Goal: Task Accomplishment & Management: Complete application form

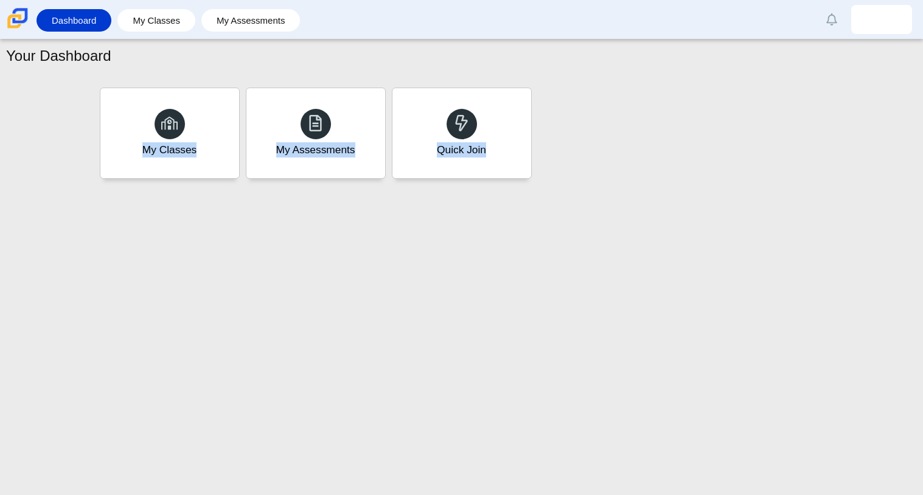
drag, startPoint x: 0, startPoint y: 0, endPoint x: 540, endPoint y: 305, distance: 620.0
click at [540, 305] on div "Your Dashboard My Classes My Assessments Quick Join" at bounding box center [461, 268] width 923 height 456
click at [426, 169] on div "Quick Join" at bounding box center [461, 133] width 144 height 94
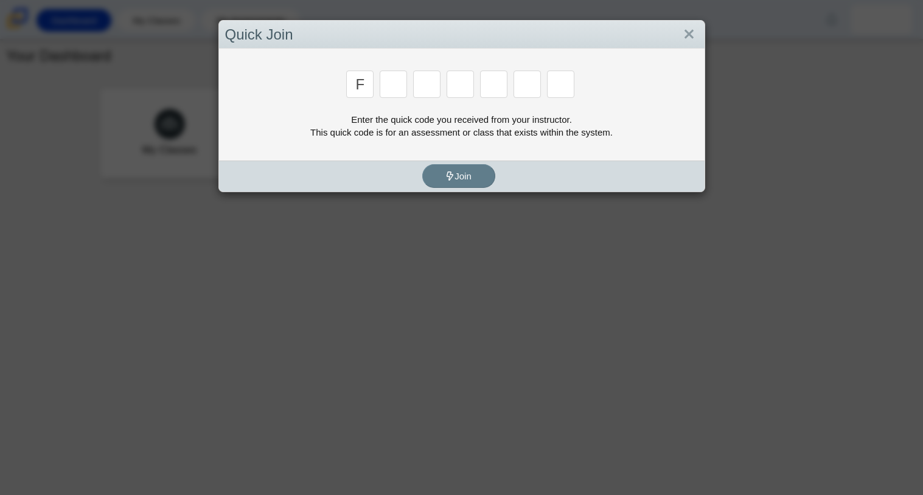
type input "f"
type input "7"
type input "m"
type input "c"
type input "h"
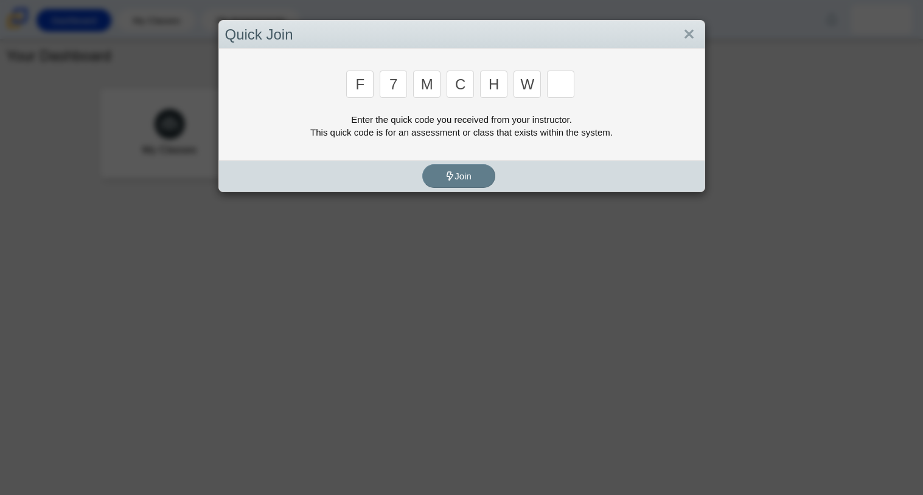
type input "w"
type input "k"
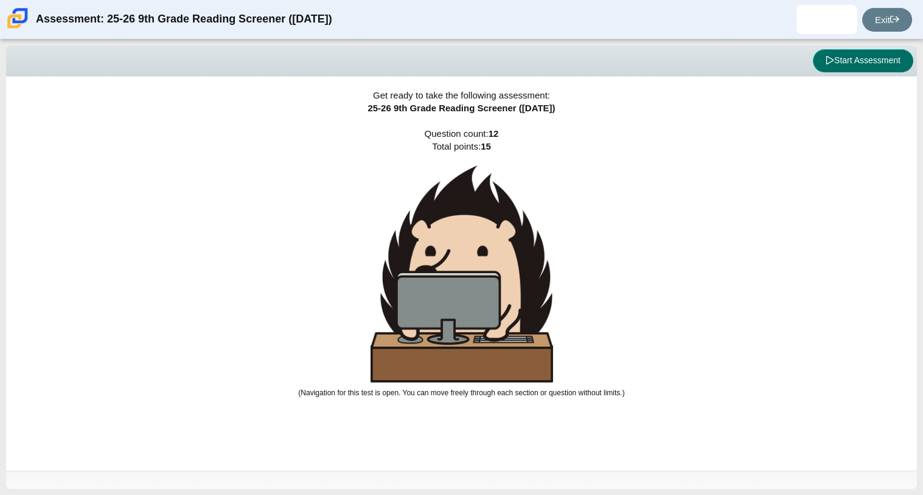
click at [818, 55] on button "Start Assessment" at bounding box center [863, 60] width 100 height 23
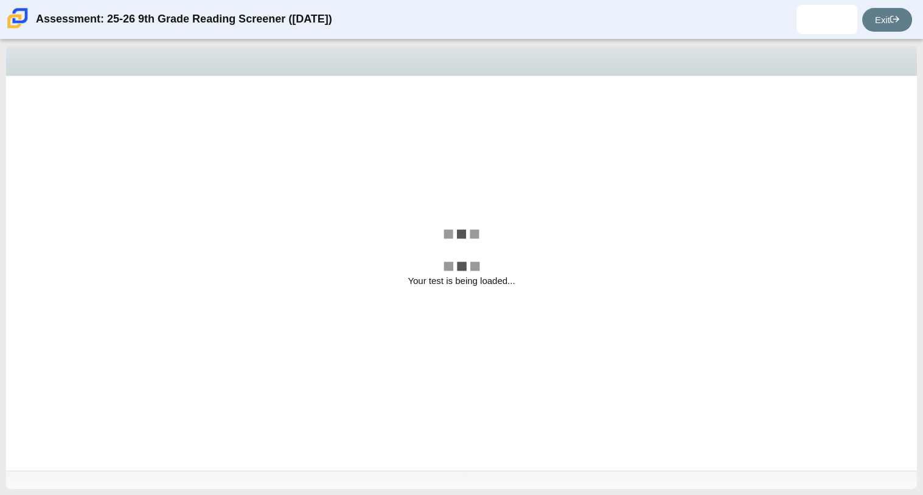
select select "ccc5b315-3c7c-471c-bf90-f22c8299c798"
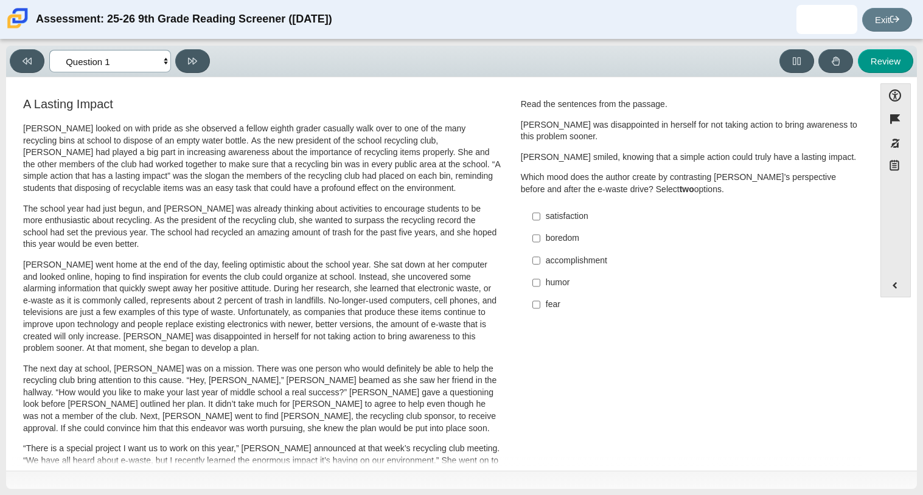
click at [135, 64] on select "Questions Question 1 Question 2 Question 3 Question 4 Question 5 Question 6 Que…" at bounding box center [110, 61] width 122 height 23
click at [276, 202] on div "[PERSON_NAME] looked on with pride as she observed a fellow eighth grader casua…" at bounding box center [262, 447] width 478 height 649
click at [532, 265] on input "accomplishment accomplishment" at bounding box center [536, 260] width 8 height 22
checkbox input "true"
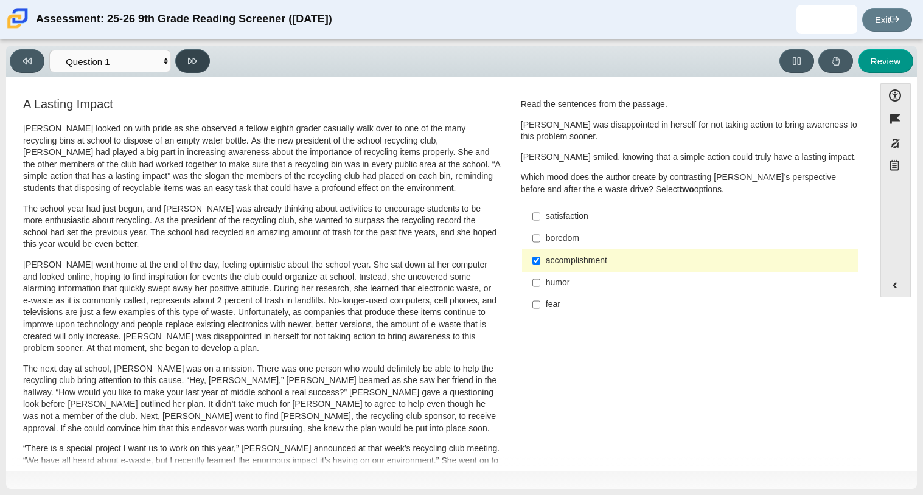
click at [202, 62] on button at bounding box center [192, 61] width 35 height 24
select select "0ff64528-ffd7-428d-b192-babfaadd44e8"
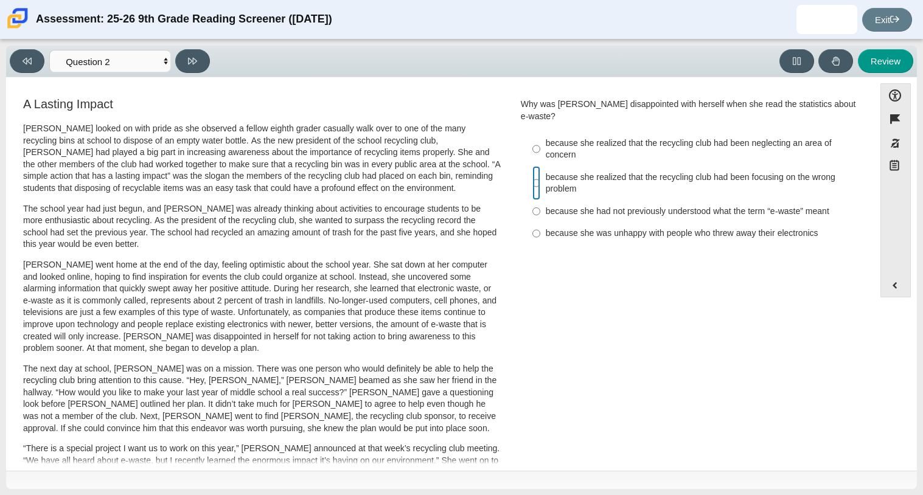
click at [532, 173] on input "because she realized that the recycling club had been focusing on the wrong pro…" at bounding box center [536, 183] width 8 height 34
radio input "true"
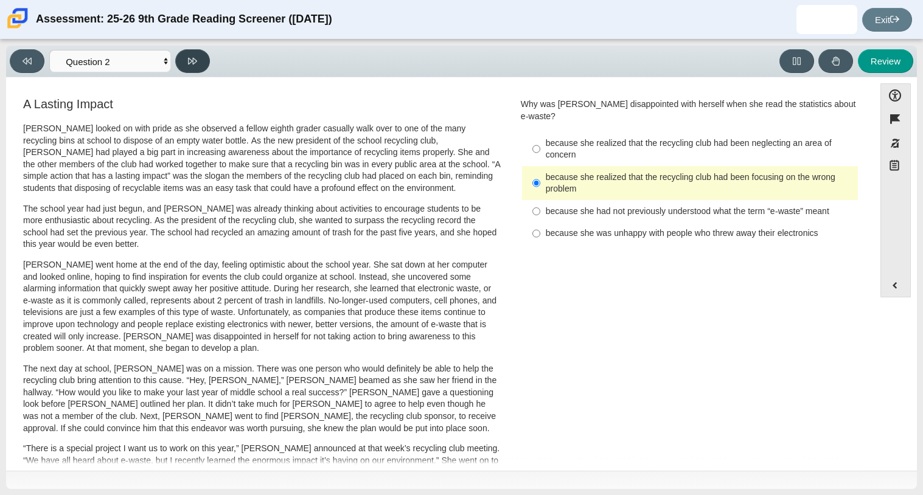
click at [190, 66] on button at bounding box center [192, 61] width 35 height 24
select select "7ce3d843-6974-4858-901c-1ff39630e843"
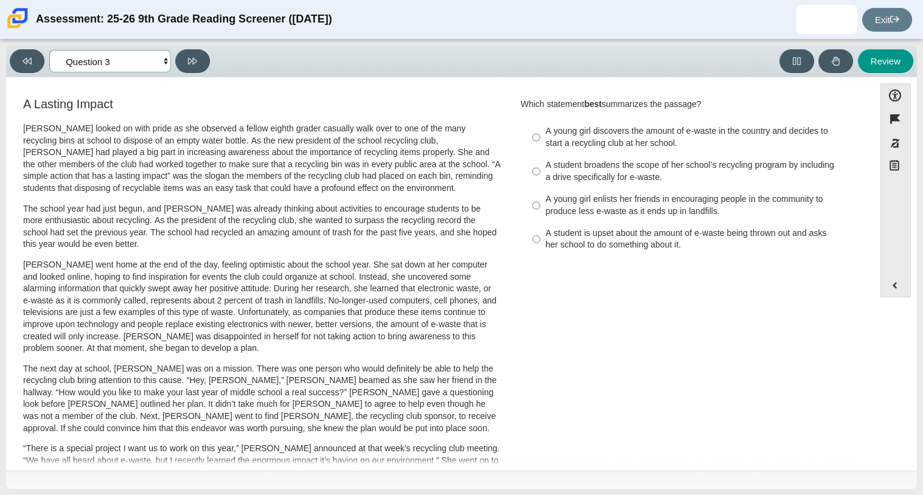
click at [112, 60] on select "Questions Question 1 Question 2 Question 3 Question 4 Question 5 Question 6 Que…" at bounding box center [110, 61] width 122 height 23
click at [212, 122] on div "A Lasting Impact [PERSON_NAME] looked on with pride as she observed a fellow ei…" at bounding box center [262, 434] width 478 height 675
click at [539, 208] on label "A young girl enlists her friends in encouraging people in the community to prod…" at bounding box center [691, 206] width 334 height 34
click at [539, 208] on input "A young girl enlists her friends in encouraging people in the community to prod…" at bounding box center [536, 206] width 8 height 34
radio input "true"
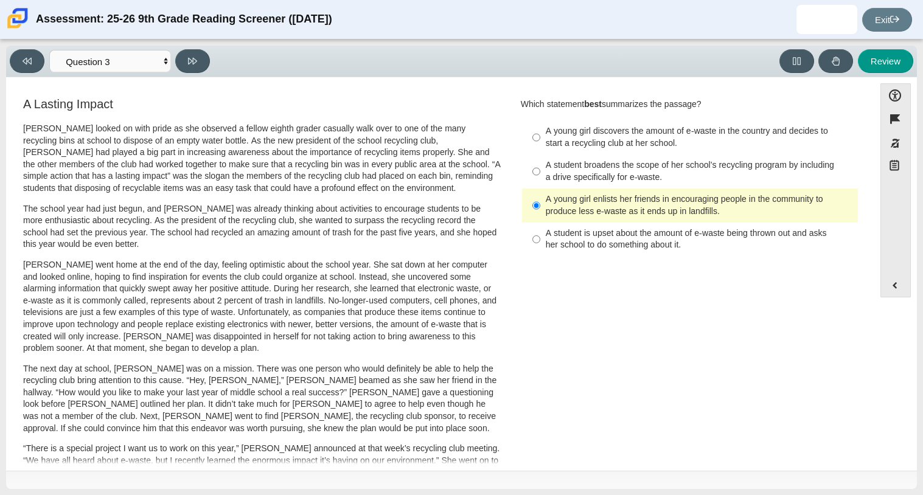
click at [546, 243] on div "A student is upset about the amount of e-waste being thrown out and asks her sc…" at bounding box center [699, 239] width 307 height 24
click at [540, 243] on input "A student is upset about the amount of e-waste being thrown out and asks her sc…" at bounding box center [536, 240] width 8 height 34
radio input "true"
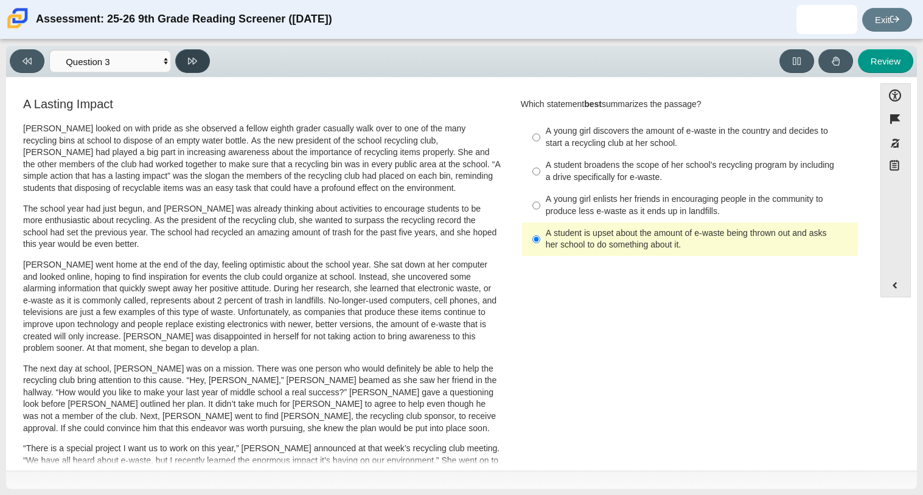
click at [184, 61] on button at bounding box center [192, 61] width 35 height 24
select select "ca9ea0f1-49c5-4bd1-83b0-472c18652b42"
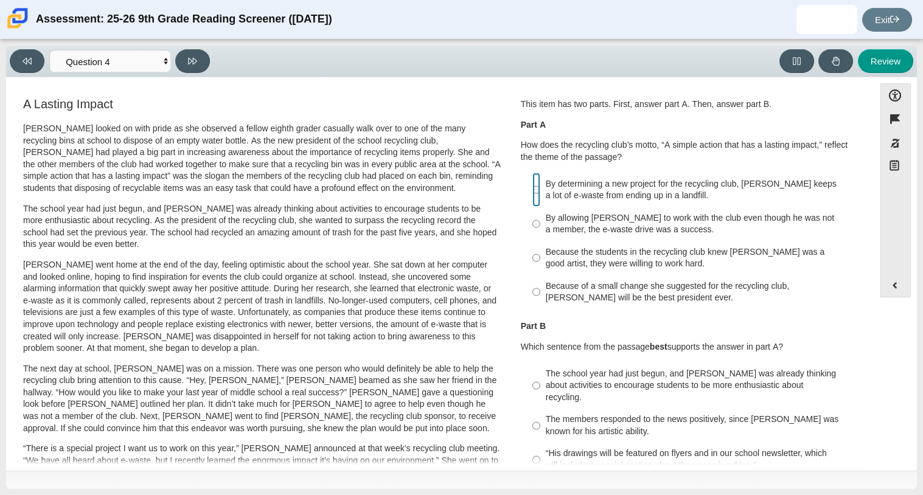
click at [535, 197] on input "By determining a new project for the recycling club, [PERSON_NAME] keeps a lot …" at bounding box center [536, 190] width 8 height 34
radio input "true"
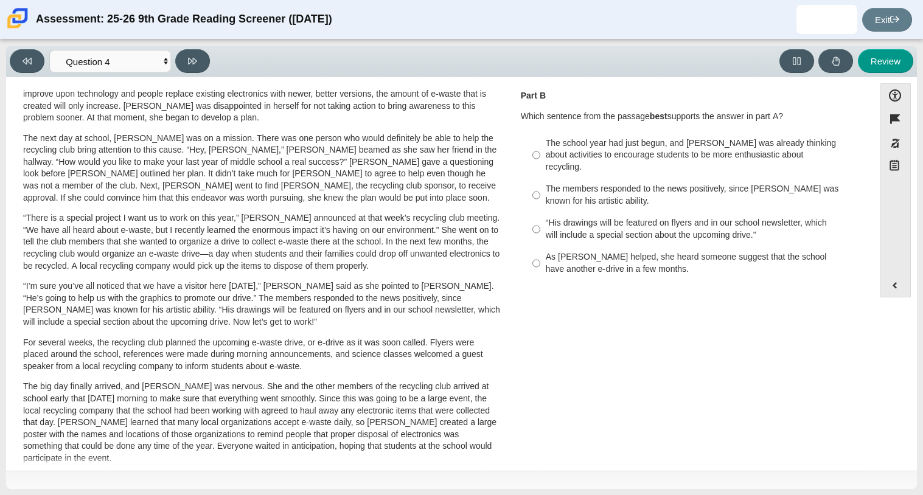
scroll to position [231, 0]
click at [563, 192] on div "The members responded to the news positively, since [PERSON_NAME] was known for…" at bounding box center [699, 194] width 307 height 24
click at [540, 192] on input "The members responded to the news positively, since [PERSON_NAME] was known for…" at bounding box center [536, 195] width 8 height 34
radio input "true"
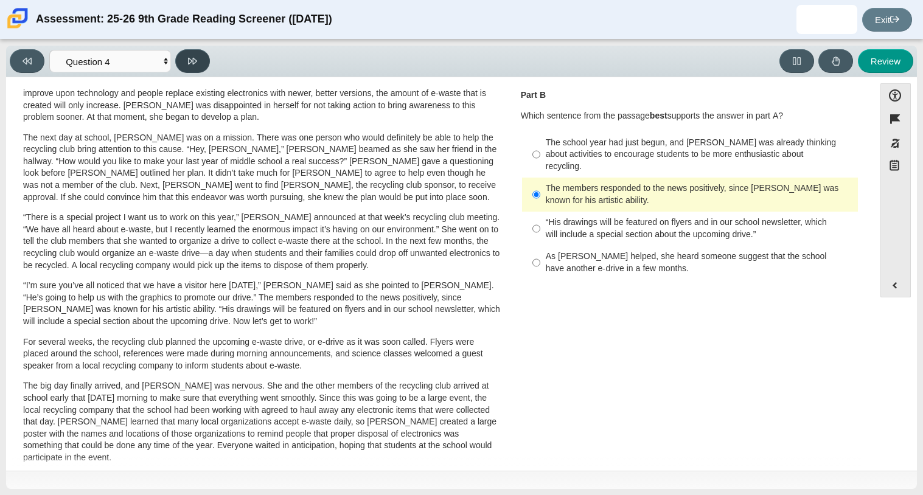
click at [185, 61] on button at bounding box center [192, 61] width 35 height 24
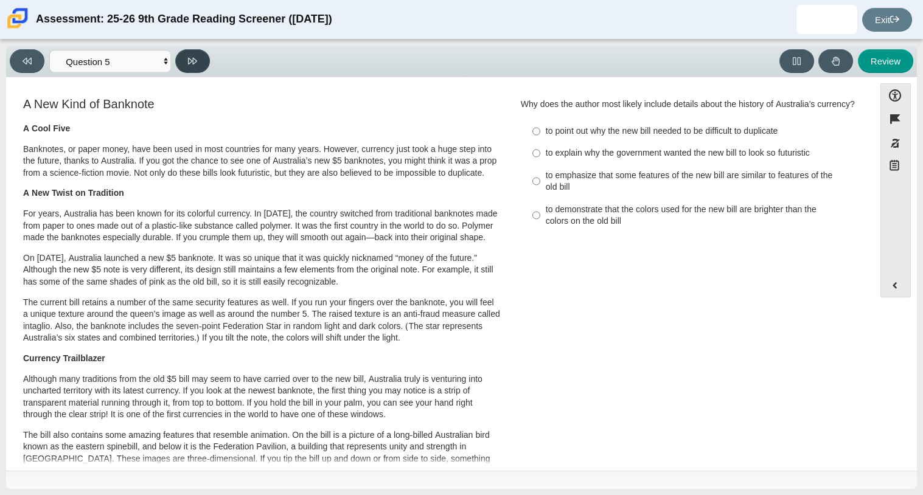
click at [185, 61] on button at bounding box center [192, 61] width 35 height 24
select select "69146e31-7b3d-4a3e-9ce6-f30c24342ae0"
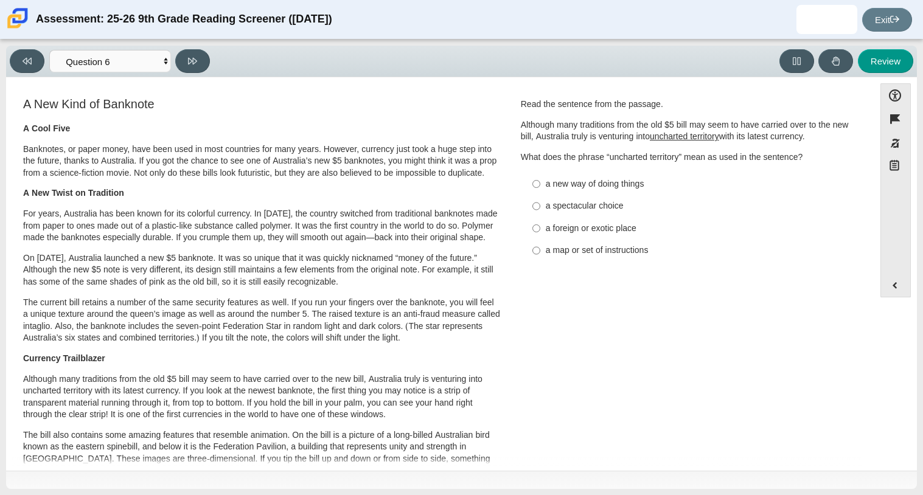
click at [546, 207] on div "a spectacular choice" at bounding box center [699, 206] width 307 height 12
click at [540, 207] on input "a spectacular choice a spectacular choice" at bounding box center [536, 206] width 8 height 22
radio input "true"
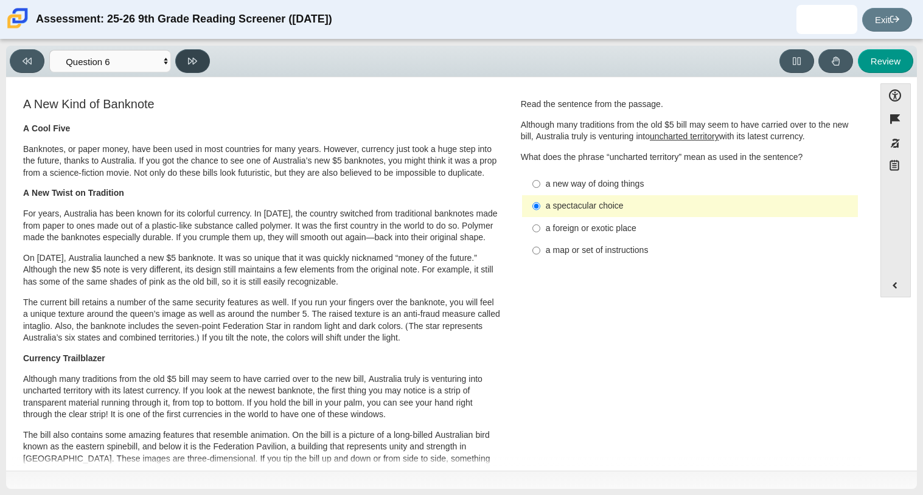
click at [177, 64] on button at bounding box center [192, 61] width 35 height 24
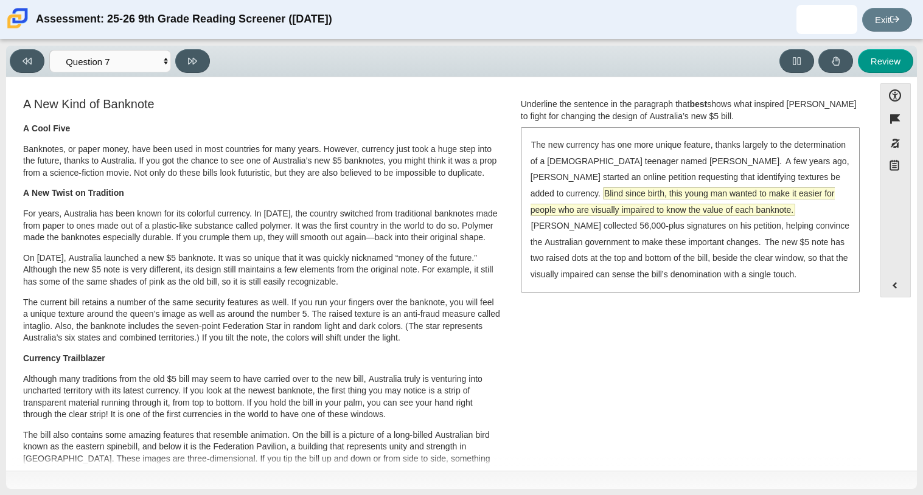
click at [541, 204] on span "Blind since birth, this young man wanted to make it easier for people who are v…" at bounding box center [682, 201] width 304 height 27
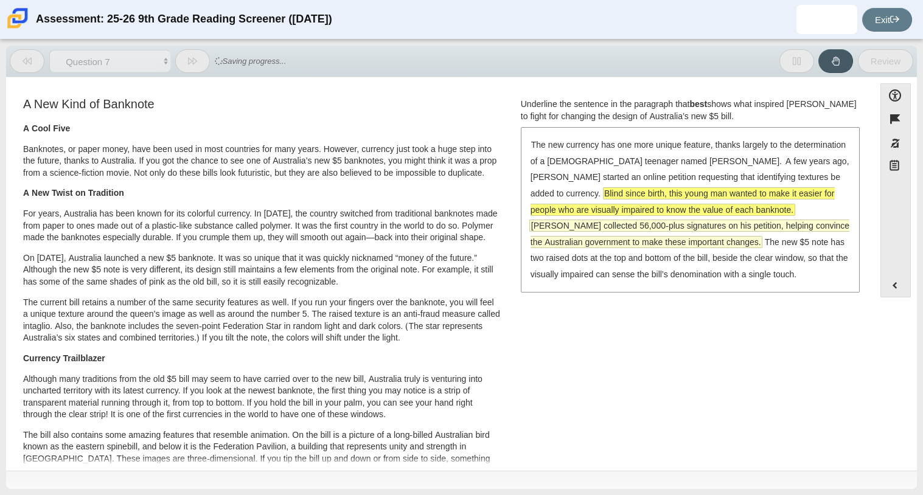
click at [541, 235] on span "[PERSON_NAME] collected 56,000-plus signatures on his petition, helping convinc…" at bounding box center [689, 234] width 320 height 29
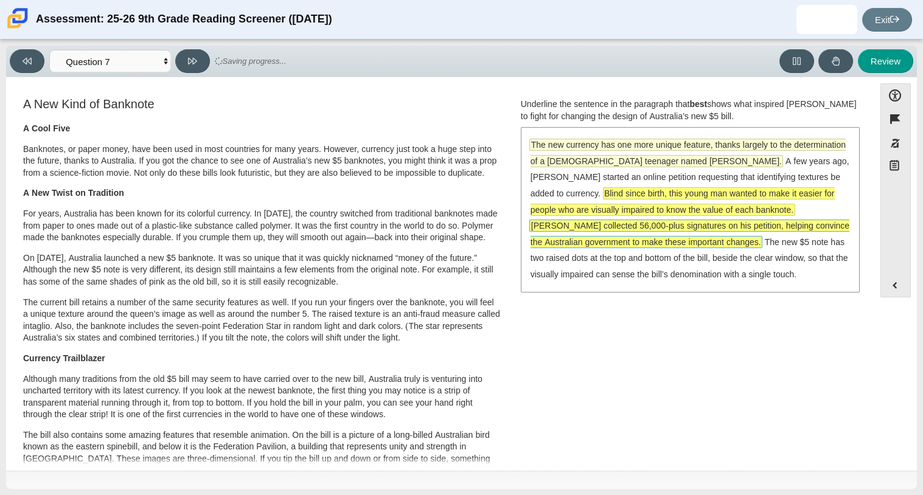
scroll to position [363, 0]
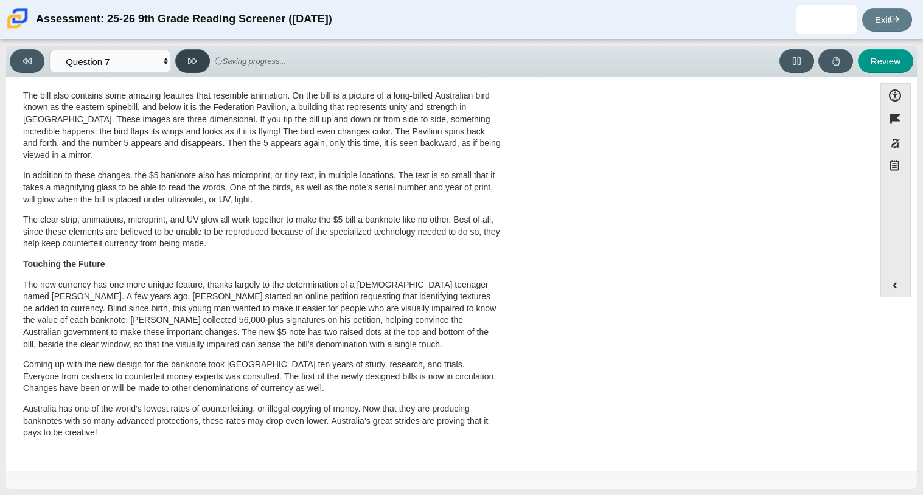
click at [185, 62] on button at bounding box center [192, 61] width 35 height 24
select select "ea8338c2-a6a3-418e-a305-2b963b54a290"
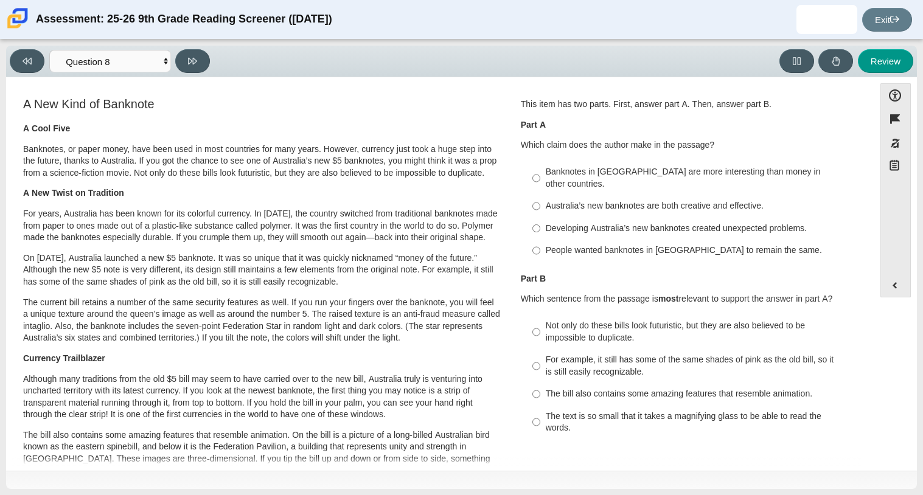
click at [562, 217] on label "Developing Australia’s new banknotes created unexpected problems. Developing Au…" at bounding box center [691, 228] width 334 height 22
click at [540, 217] on input "Developing Australia’s new banknotes created unexpected problems. Developing Au…" at bounding box center [536, 228] width 8 height 22
radio input "true"
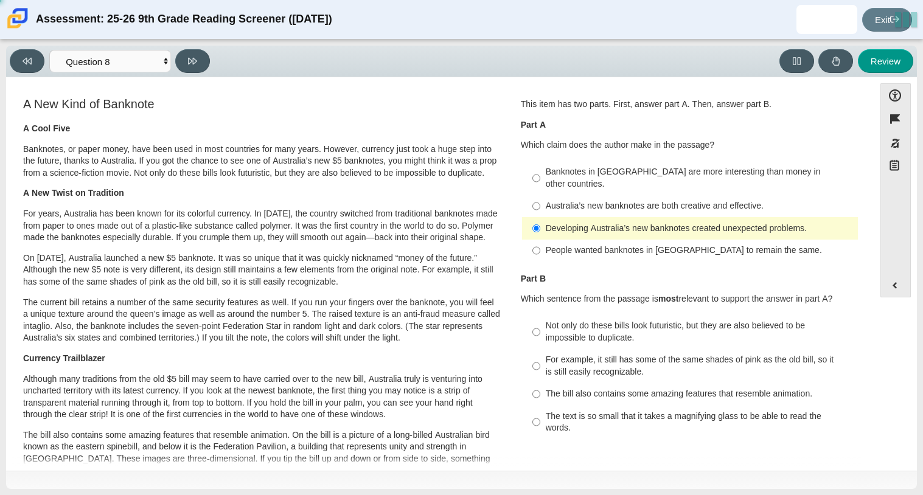
click at [553, 328] on div "Not only do these bills look futuristic, but they are also believed to be impos…" at bounding box center [699, 332] width 307 height 24
click at [540, 328] on input "Not only do these bills look futuristic, but they are also believed to be impos…" at bounding box center [536, 332] width 8 height 34
radio input "true"
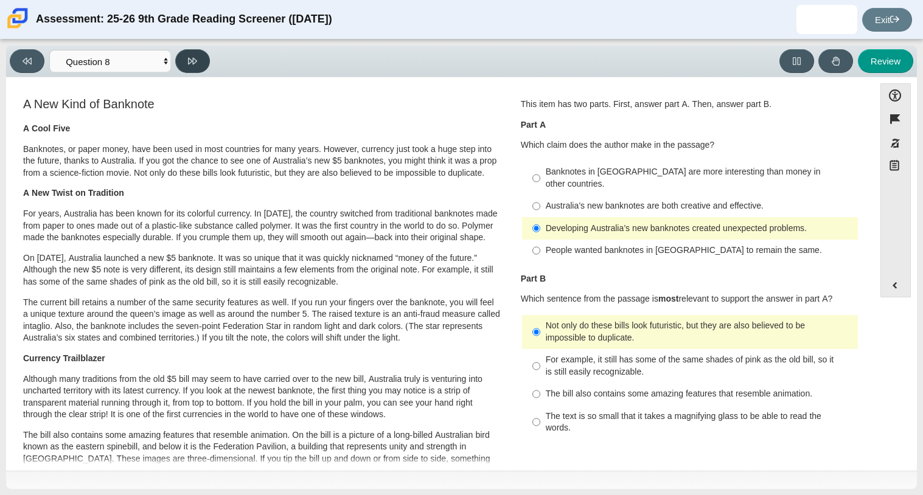
click at [194, 69] on button at bounding box center [192, 61] width 35 height 24
select select "89f058d6-b15c-4ef5-a4b3-fdaffb8868b6"
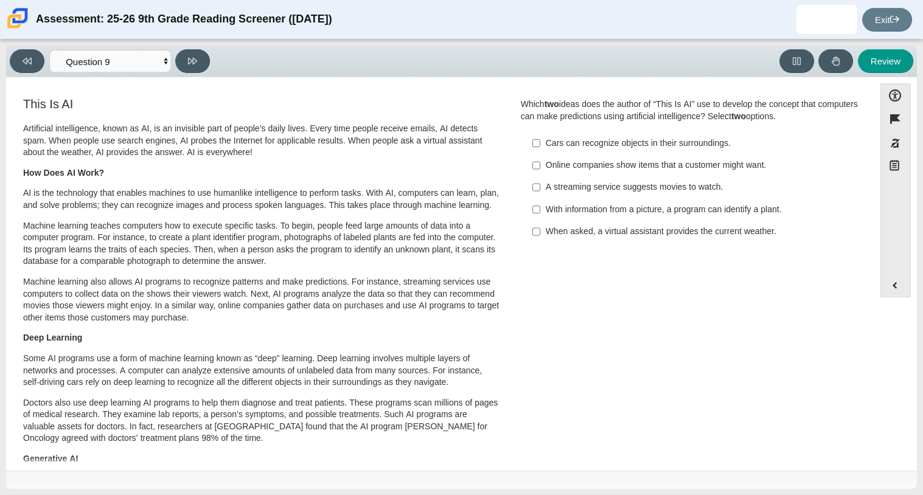
click at [537, 212] on label "With information from a picture, a program can identify a plant. With informati…" at bounding box center [691, 209] width 334 height 22
click at [537, 212] on input "With information from a picture, a program can identify a plant. With informati…" at bounding box center [536, 209] width 8 height 22
checkbox input "true"
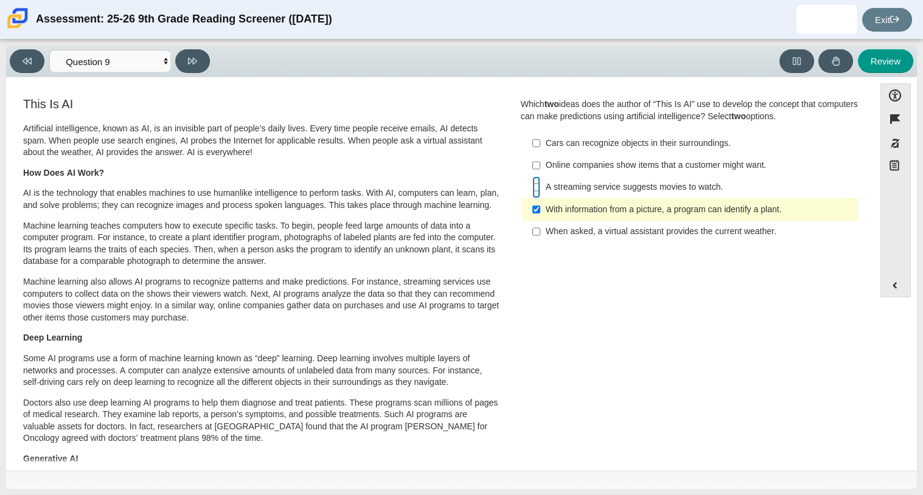
click at [532, 192] on input "A streaming service suggests movies to watch. A streaming service suggests movi…" at bounding box center [536, 187] width 8 height 22
checkbox input "true"
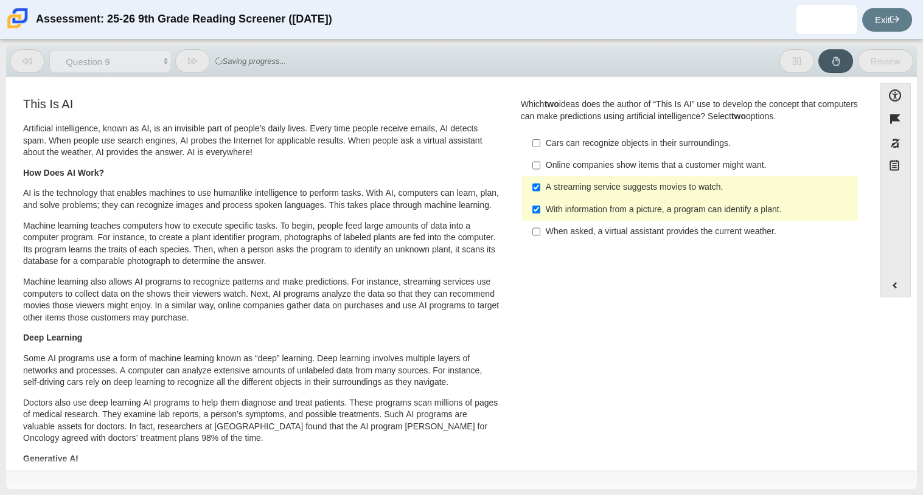
click at [546, 162] on div "Online companies show items that a customer might want." at bounding box center [699, 165] width 307 height 12
click at [540, 162] on input "Online companies show items that a customer might want. Online companies show i…" at bounding box center [536, 166] width 8 height 22
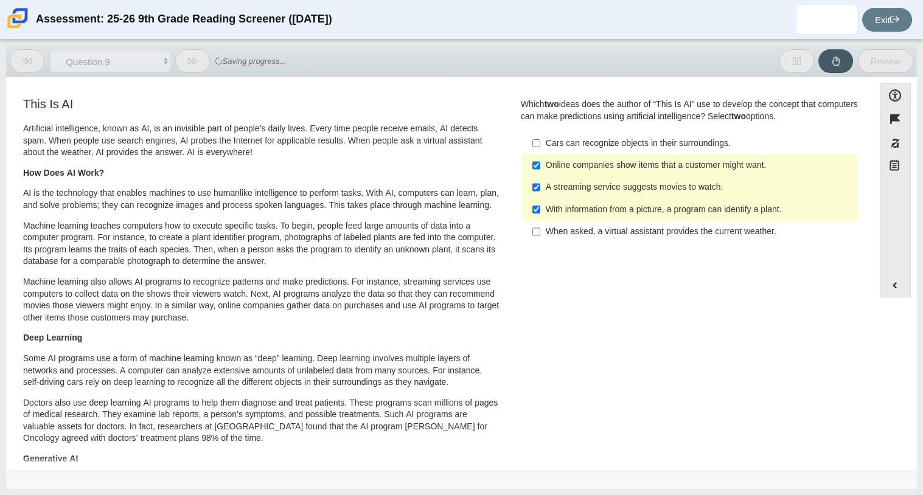
click at [525, 161] on label "Online companies show items that a customer might want. Online companies show i…" at bounding box center [691, 166] width 334 height 22
click at [532, 161] on input "Online companies show items that a customer might want. Online companies show i…" at bounding box center [536, 166] width 8 height 22
checkbox input "false"
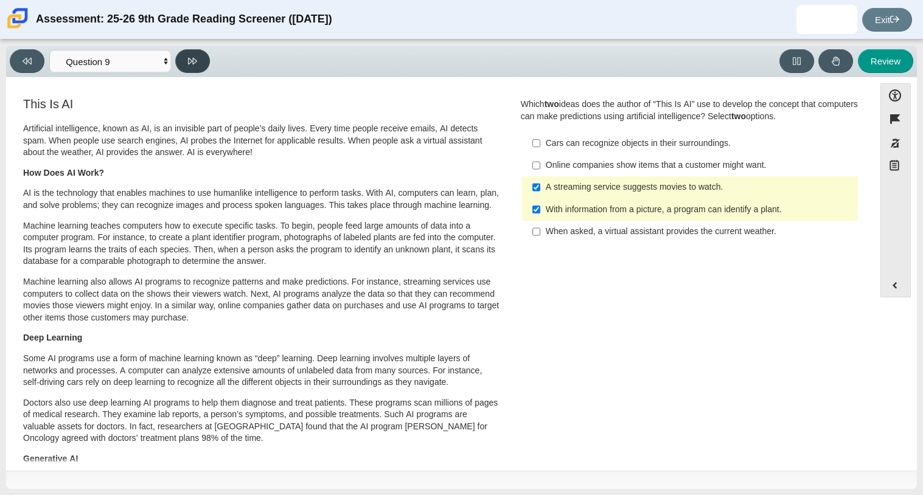
click at [190, 66] on button at bounding box center [192, 61] width 35 height 24
select select "cdf3c14e-a918-44d1-9b63-3db0fa81641e"
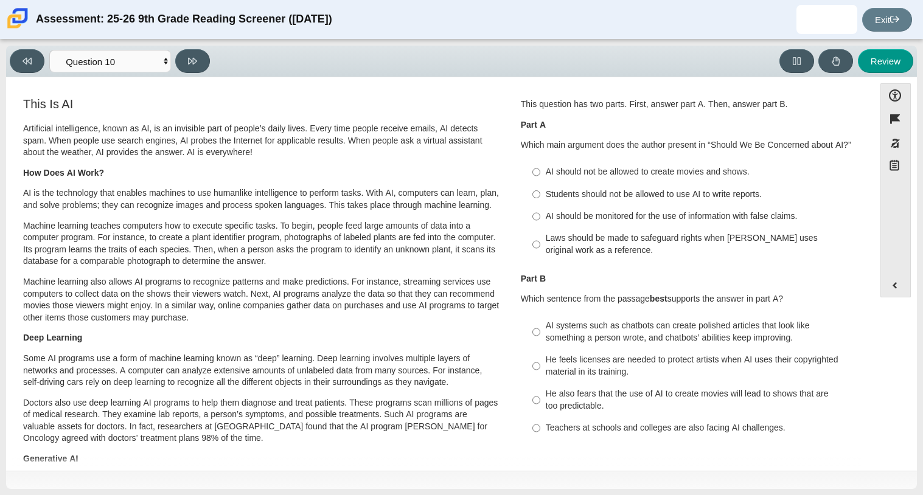
click at [546, 218] on div "AI should be monitored for the use of information with false claims." at bounding box center [699, 216] width 307 height 12
click at [540, 218] on input "AI should be monitored for the use of information with false claims. AI should …" at bounding box center [536, 217] width 8 height 22
radio input "true"
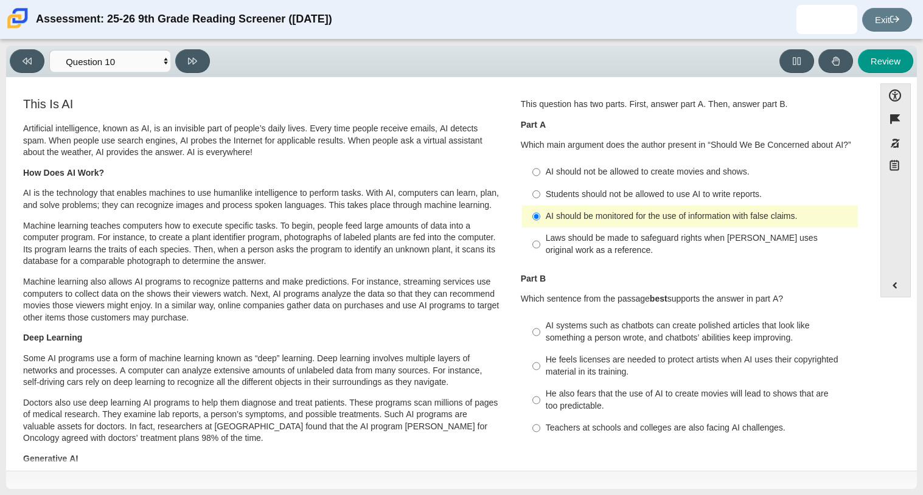
click at [537, 191] on label "Students should not be allowed to use AI to write reports. Students should not …" at bounding box center [691, 194] width 334 height 22
click at [537, 191] on input "Students should not be allowed to use AI to write reports. Students should not …" at bounding box center [536, 194] width 8 height 22
radio input "true"
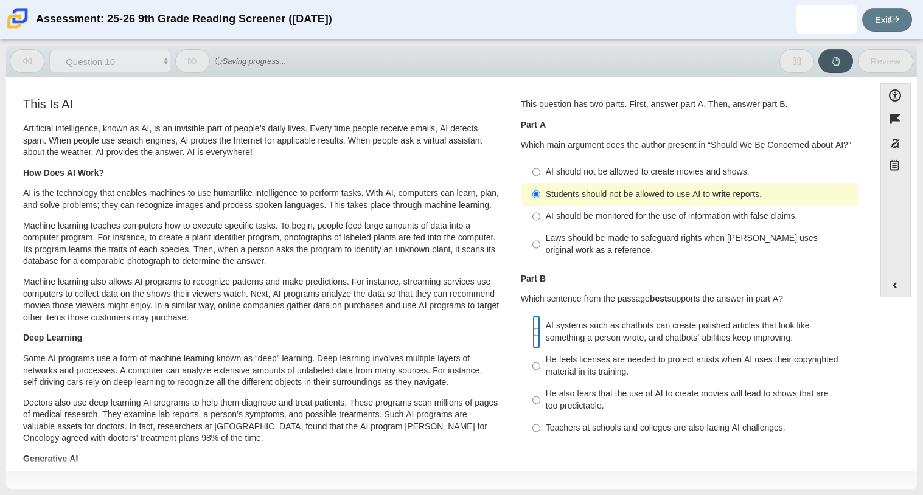
click at [532, 334] on input "AI systems such as chatbots can create polished articles that look like somethi…" at bounding box center [536, 332] width 8 height 34
radio input "true"
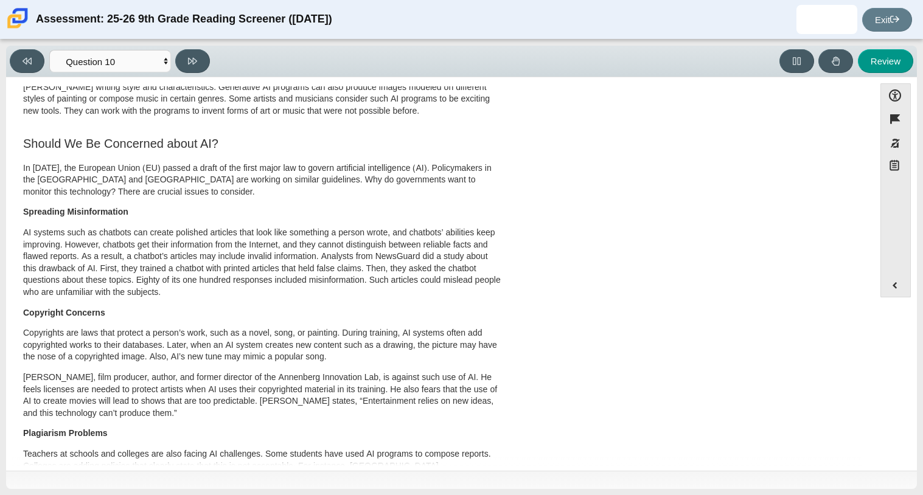
scroll to position [0, 0]
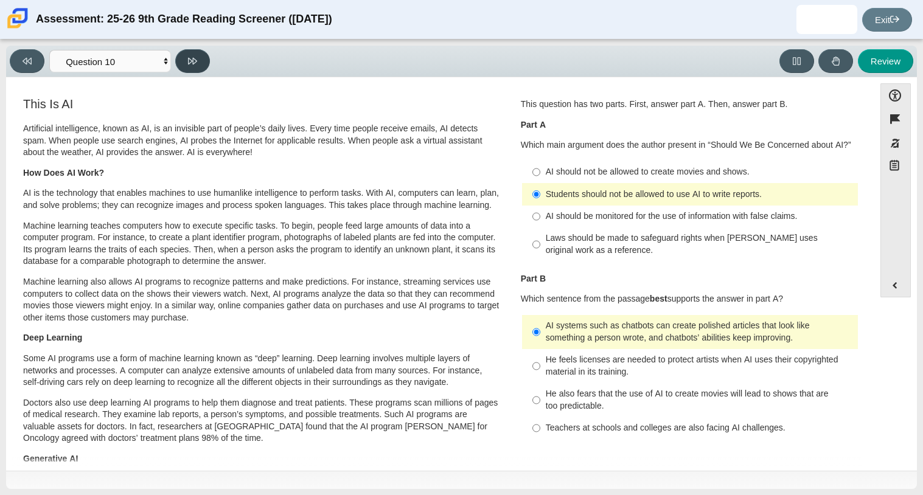
click at [192, 61] on icon at bounding box center [192, 61] width 9 height 9
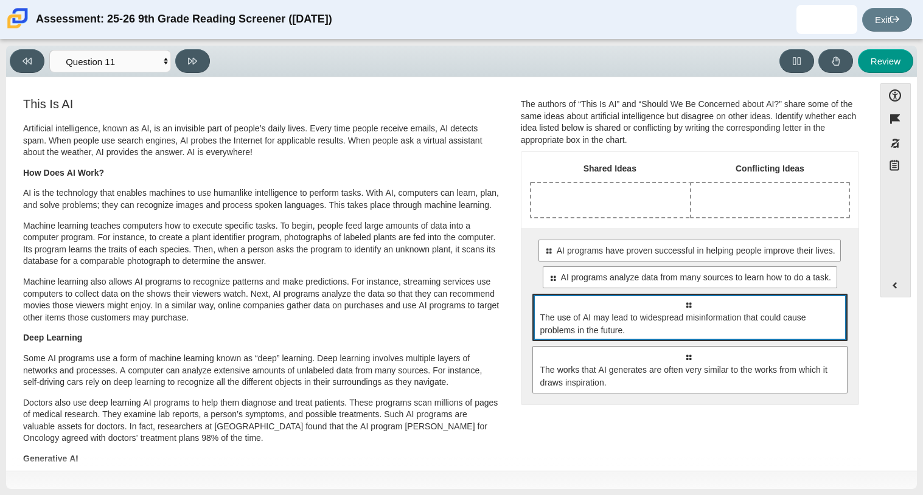
click at [568, 335] on span "The use of AI may lead to widespread misinformation that could cause problems i…" at bounding box center [690, 324] width 301 height 26
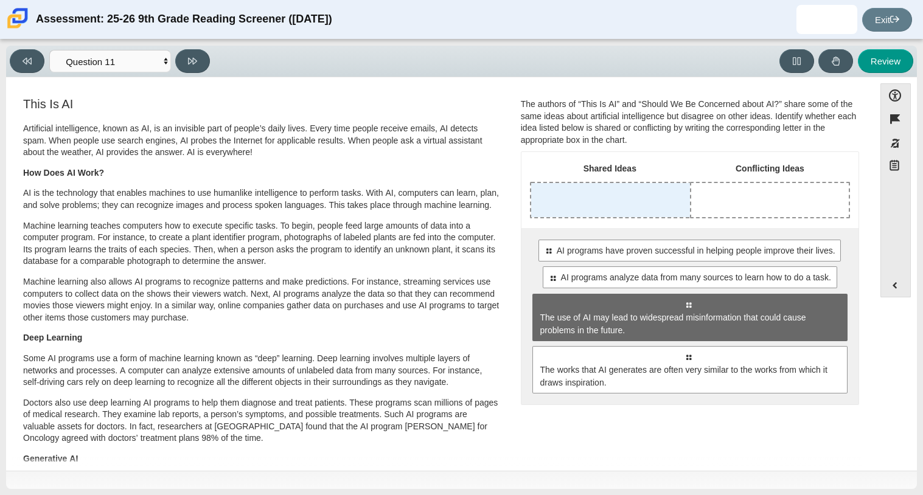
click at [575, 210] on div "Drop response in row 1 of column 1 (Shared Ideas)" at bounding box center [610, 200] width 159 height 34
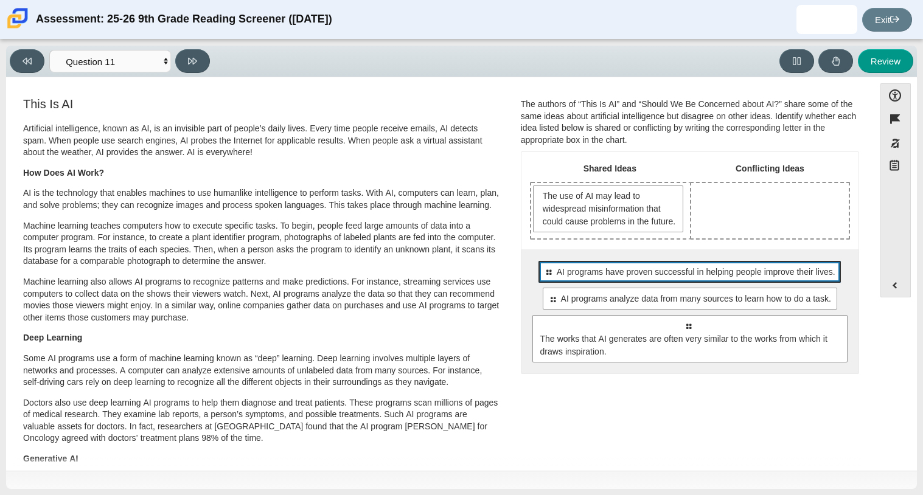
click at [583, 283] on div "Select to move response to a response input area. AI programs have proven succe…" at bounding box center [689, 272] width 302 height 22
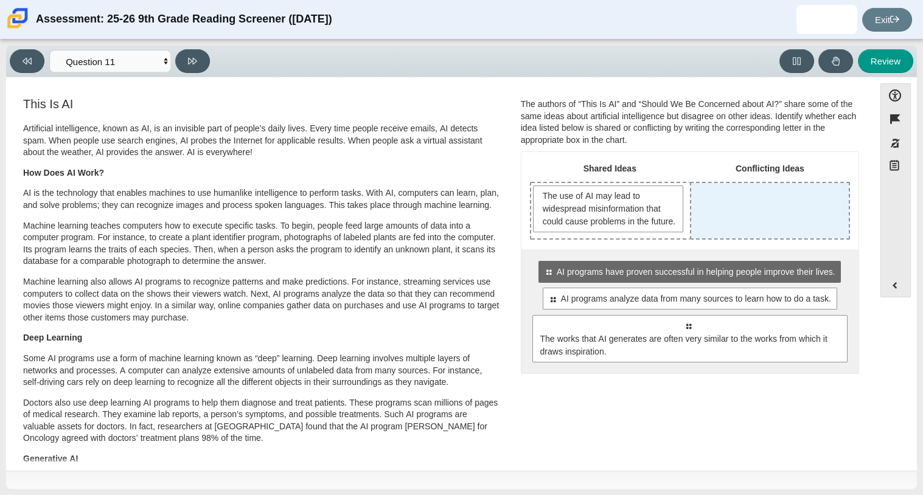
click at [711, 215] on div "Drop response in row 1 of column 2 (Conflicting Ideas)" at bounding box center [770, 210] width 158 height 55
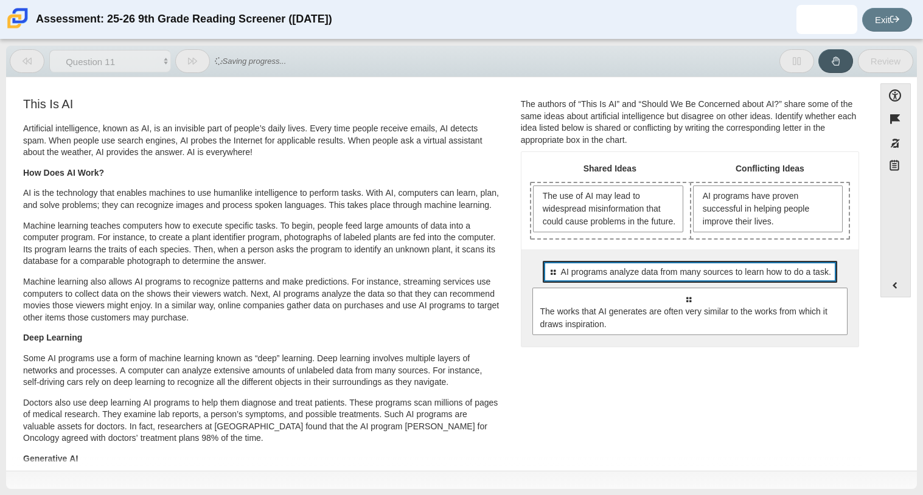
click at [676, 279] on span "AI programs analyze data from many sources to learn how to do a task." at bounding box center [696, 272] width 270 height 13
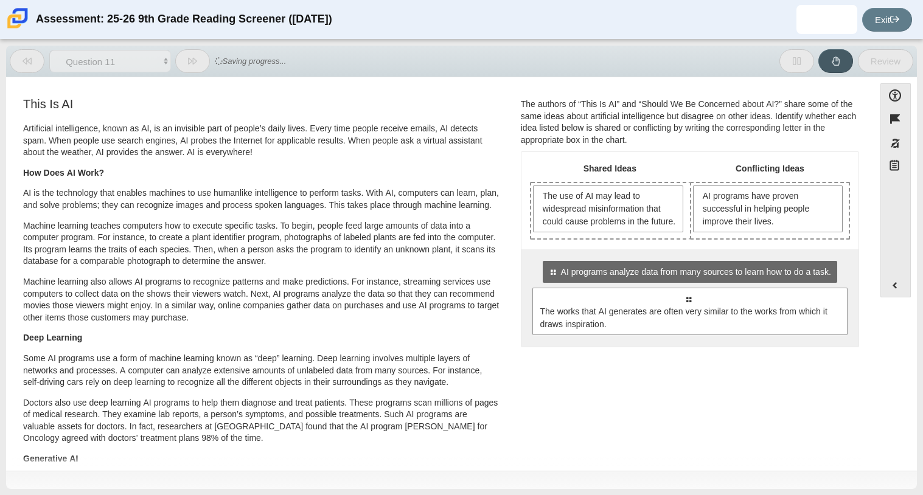
click at [700, 240] on td "AI programs have proven successful in helping people improve their lives." at bounding box center [770, 211] width 160 height 58
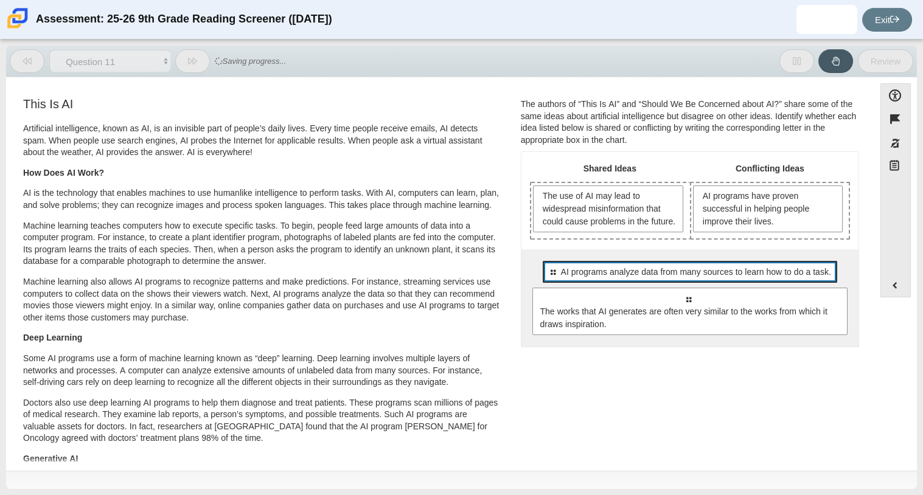
click at [692, 273] on div "Select to move response to a response input area. AI programs analyze data from…" at bounding box center [690, 272] width 294 height 22
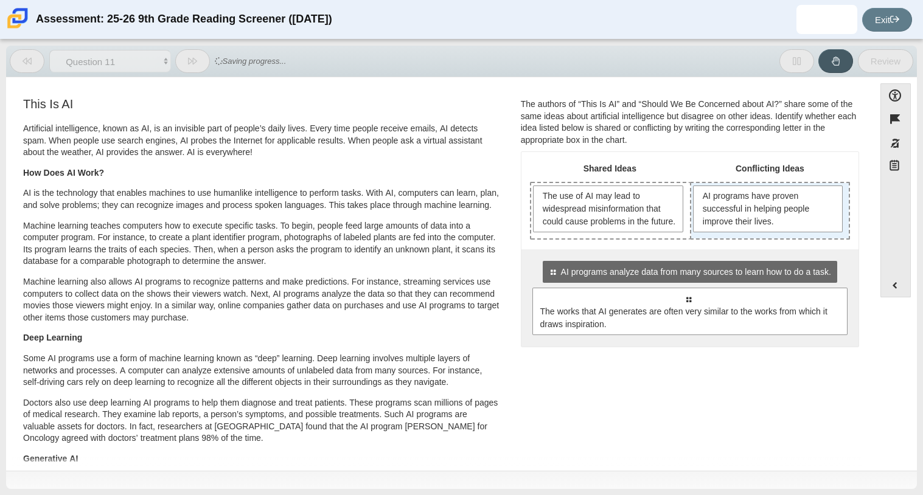
click at [698, 238] on div "AI programs have proven successful in helping people improve their lives." at bounding box center [770, 210] width 158 height 55
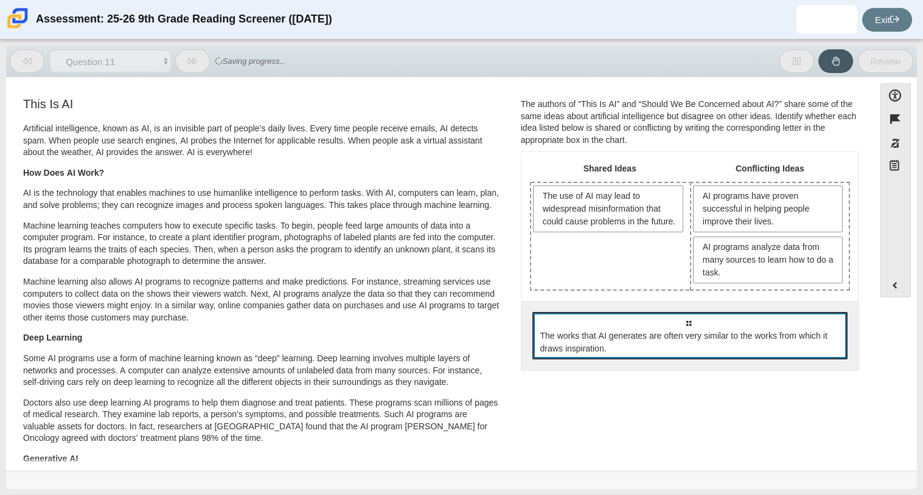
click at [676, 318] on div "Select to move response to a response input area. The works that AI generates a…" at bounding box center [689, 335] width 315 height 47
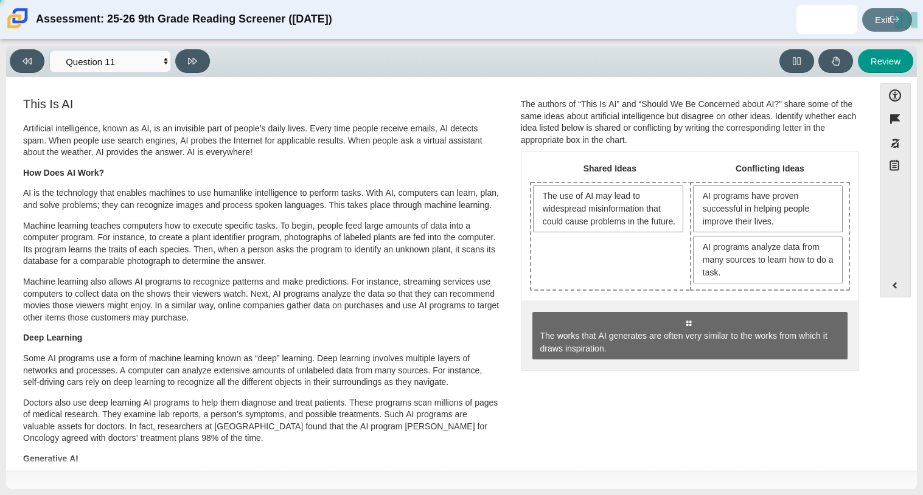
click at [629, 283] on div "The use of AI may lead to widespread misinformation that could cause problems i…" at bounding box center [610, 236] width 159 height 106
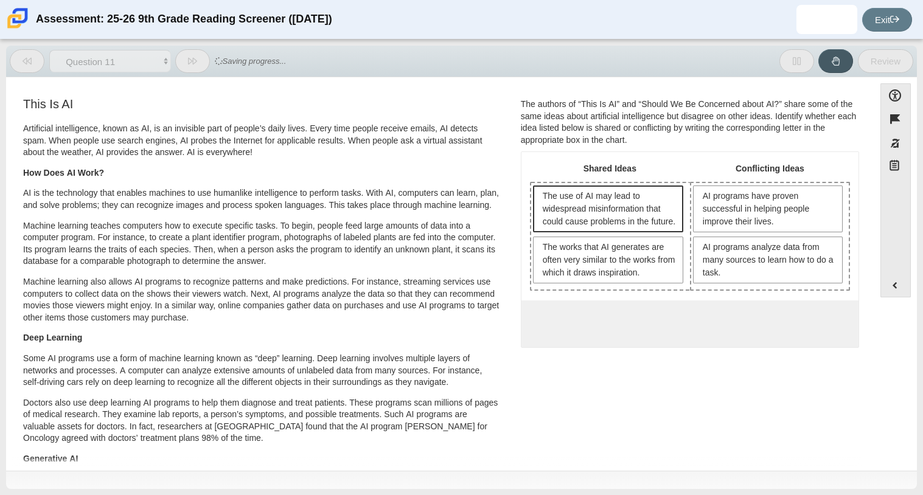
scroll to position [200, 0]
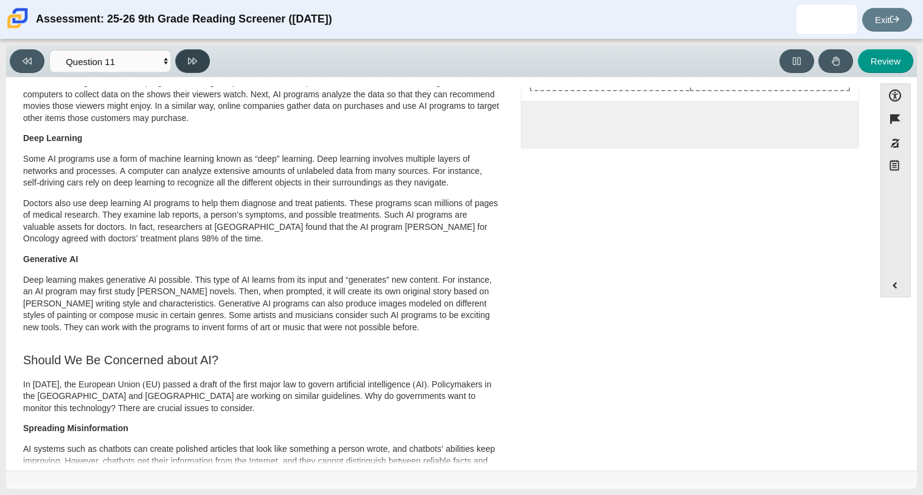
click at [184, 63] on button at bounding box center [192, 61] width 35 height 24
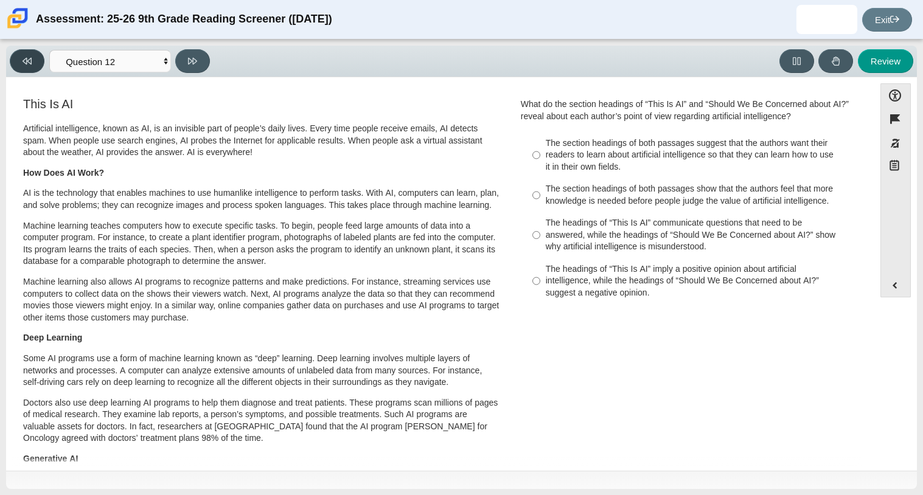
click at [24, 60] on icon at bounding box center [27, 61] width 9 height 9
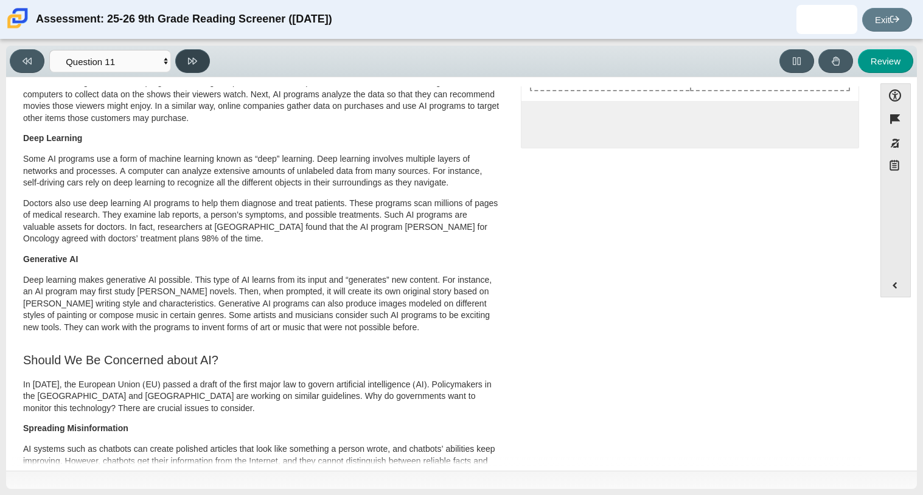
click at [195, 61] on icon at bounding box center [192, 61] width 9 height 9
select select "c3effed4-44ce-4a19-bd96-1787f34e9b4c"
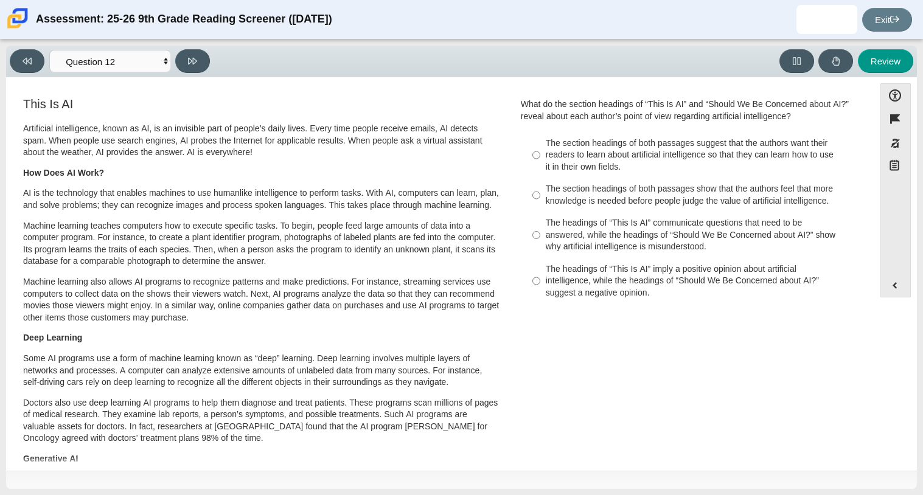
click at [537, 156] on label "The section headings of both passages suggest that the authors want their reade…" at bounding box center [691, 155] width 334 height 46
click at [537, 156] on input "The section headings of both passages suggest that the authors want their reade…" at bounding box center [536, 155] width 8 height 46
radio input "true"
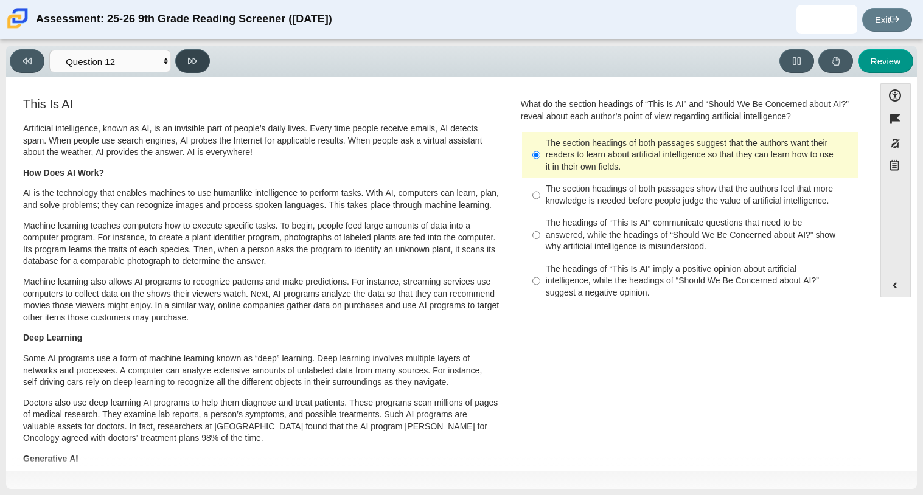
click at [181, 60] on button at bounding box center [192, 61] width 35 height 24
select select "review"
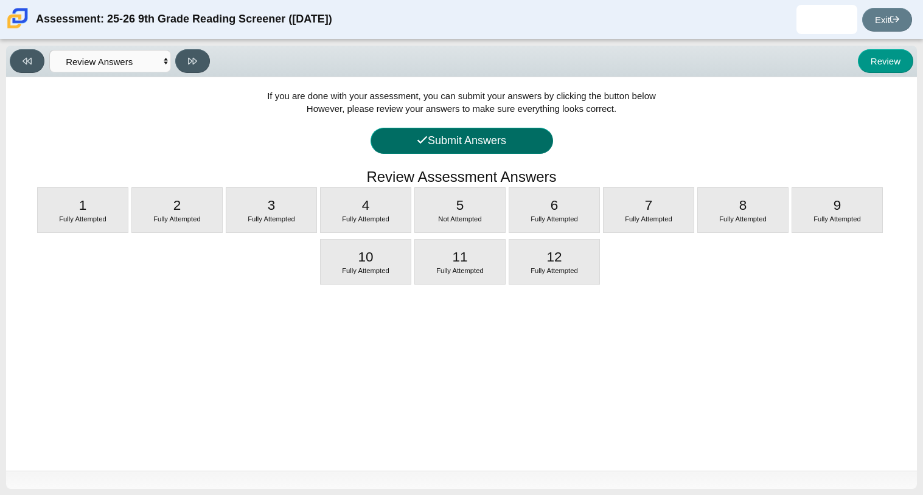
click at [429, 140] on button "Submit Answers" at bounding box center [461, 141] width 182 height 26
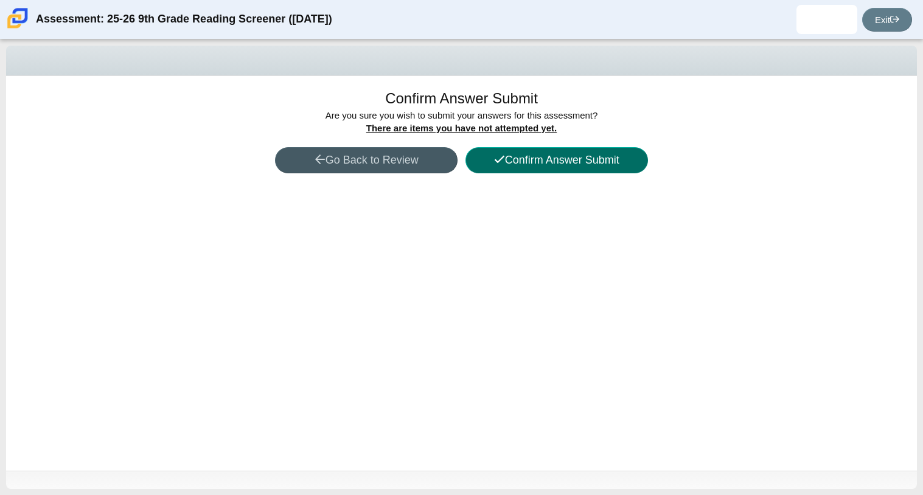
click at [530, 161] on button "Confirm Answer Submit" at bounding box center [556, 160] width 182 height 26
